Goal: Task Accomplishment & Management: Manage account settings

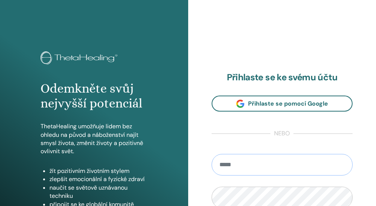
type input "**********"
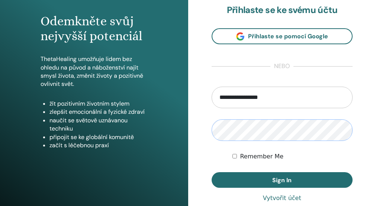
scroll to position [73, 0]
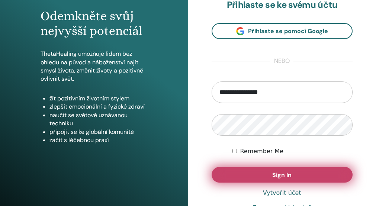
click at [284, 176] on span "Sign In" at bounding box center [281, 175] width 19 height 8
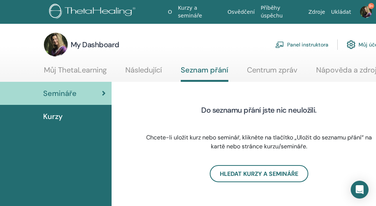
click at [317, 44] on link "Panel instruktora" at bounding box center [301, 44] width 53 height 16
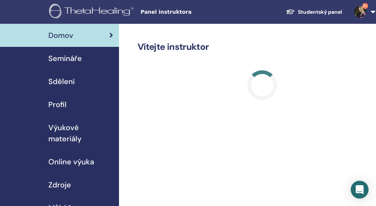
click at [70, 59] on span "Semináře" at bounding box center [64, 58] width 33 height 11
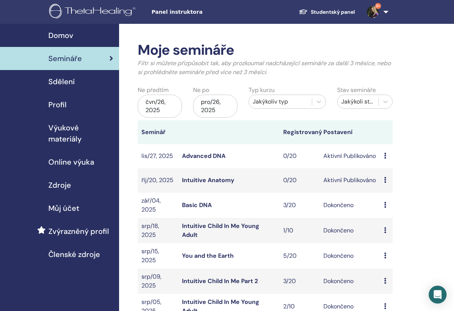
click at [147, 110] on div "čvn/26, 2025" at bounding box center [160, 106] width 44 height 23
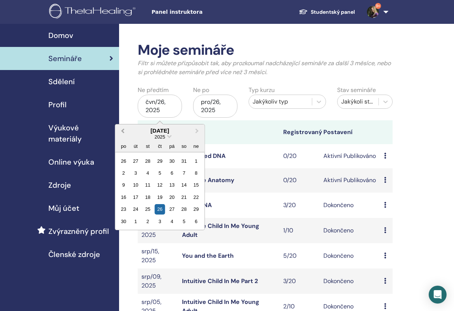
click at [123, 131] on span "Previous Month" at bounding box center [123, 131] width 0 height 8
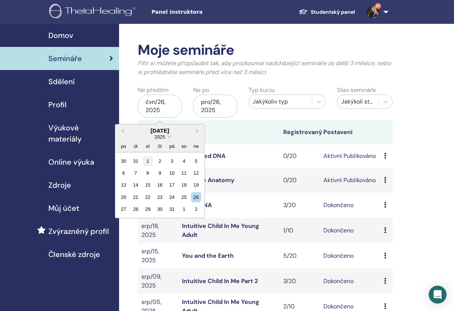
click at [149, 162] on div "1" at bounding box center [148, 161] width 10 height 10
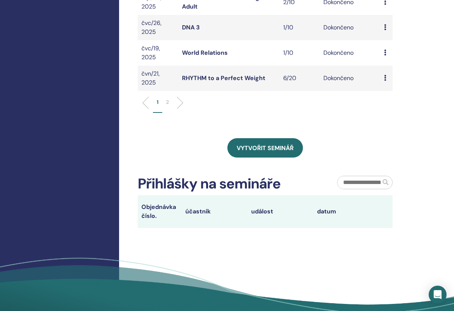
scroll to position [300, 0]
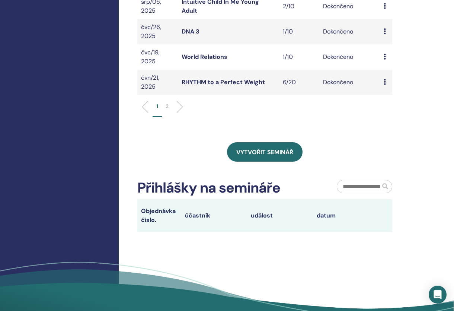
click at [157, 105] on p "1" at bounding box center [157, 106] width 2 height 8
click at [167, 106] on p "2" at bounding box center [167, 106] width 3 height 8
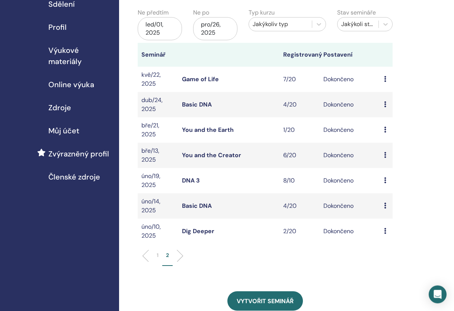
scroll to position [84, 0]
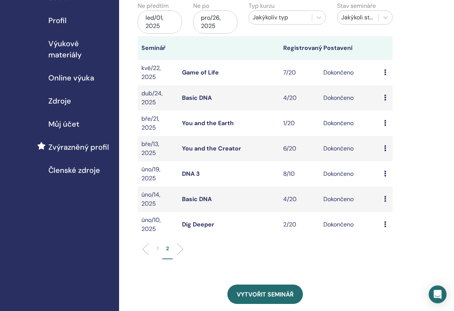
click at [158, 206] on p "1" at bounding box center [158, 249] width 2 height 8
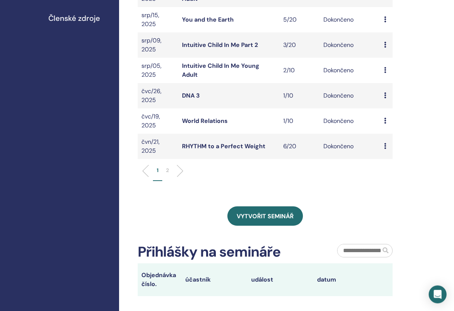
scroll to position [236, 0]
click at [168, 170] on p "2" at bounding box center [167, 170] width 3 height 8
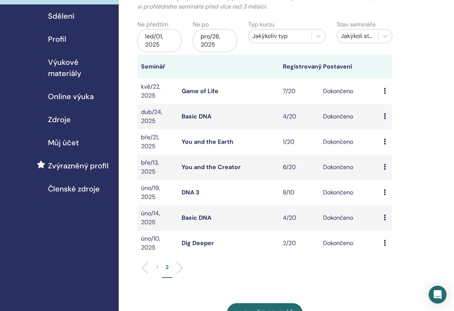
scroll to position [66, 1]
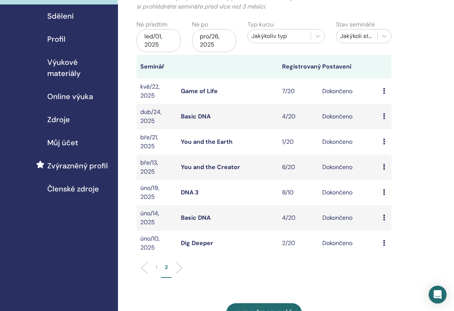
click at [154, 206] on li "1" at bounding box center [156, 270] width 9 height 15
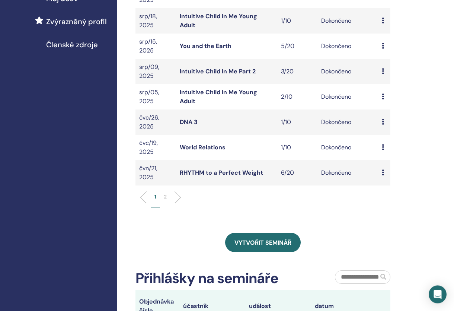
scroll to position [216, 2]
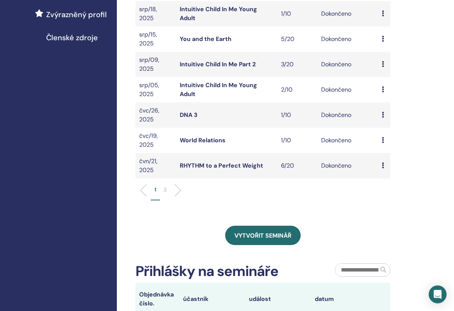
click at [166, 188] on p "2" at bounding box center [165, 190] width 3 height 8
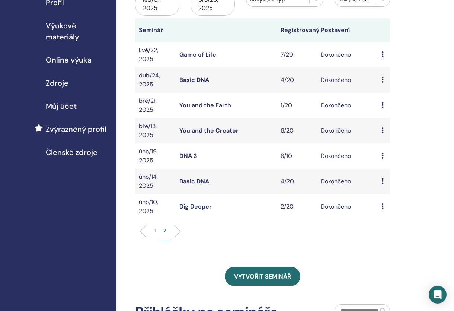
scroll to position [102, 3]
click at [212, 52] on link "Game of Life" at bounding box center [197, 55] width 37 height 8
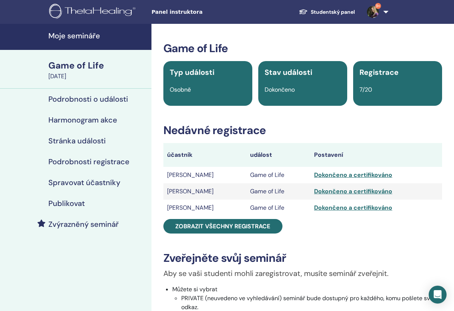
click at [89, 120] on h4 "Harmonogram akce" at bounding box center [82, 119] width 69 height 9
